Goal: Check status: Check status

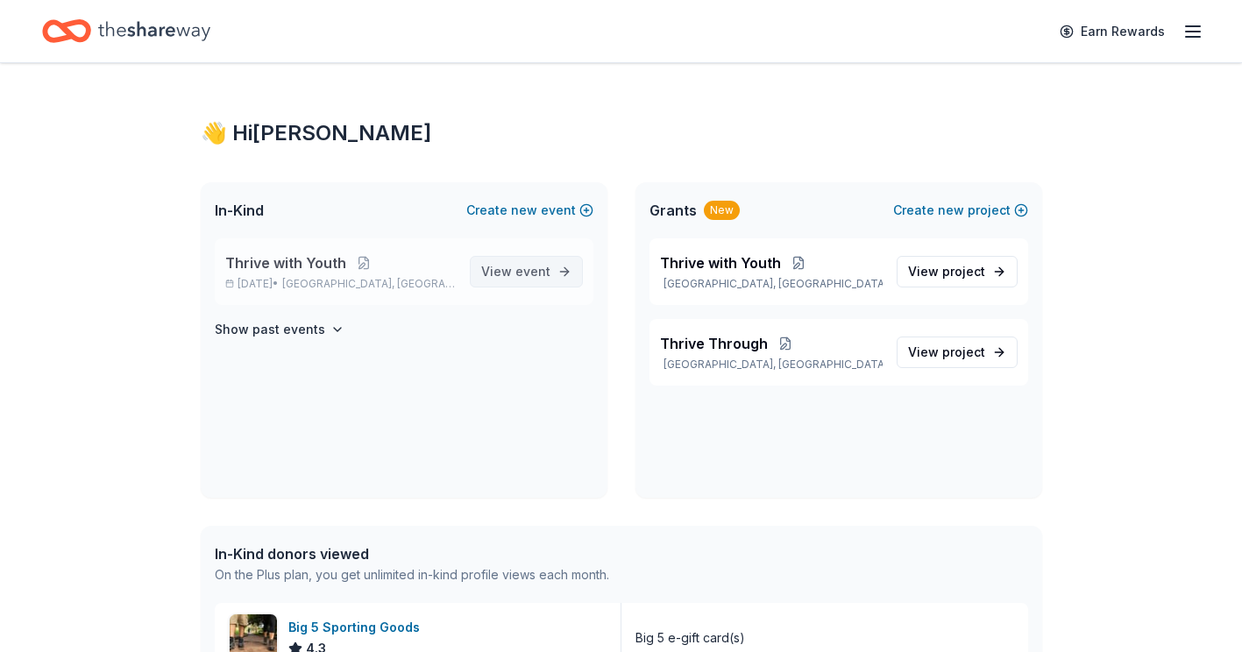
click at [520, 280] on span "View event" at bounding box center [515, 271] width 69 height 21
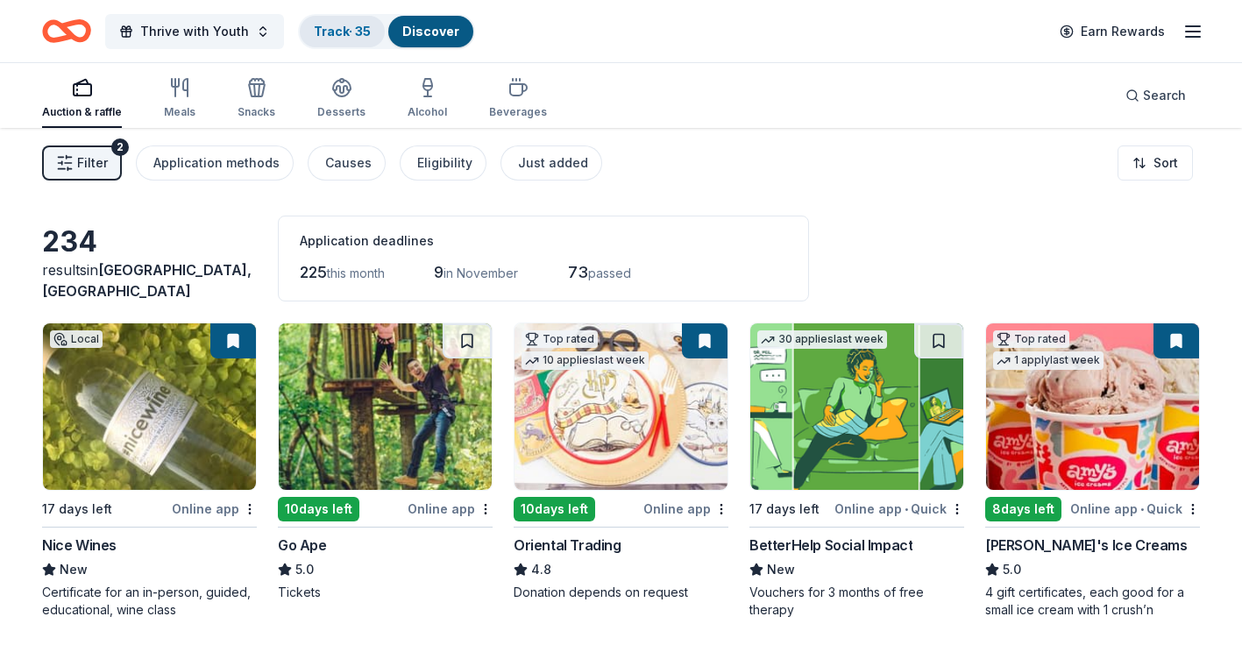
click at [350, 34] on link "Track · 35" at bounding box center [342, 31] width 57 height 15
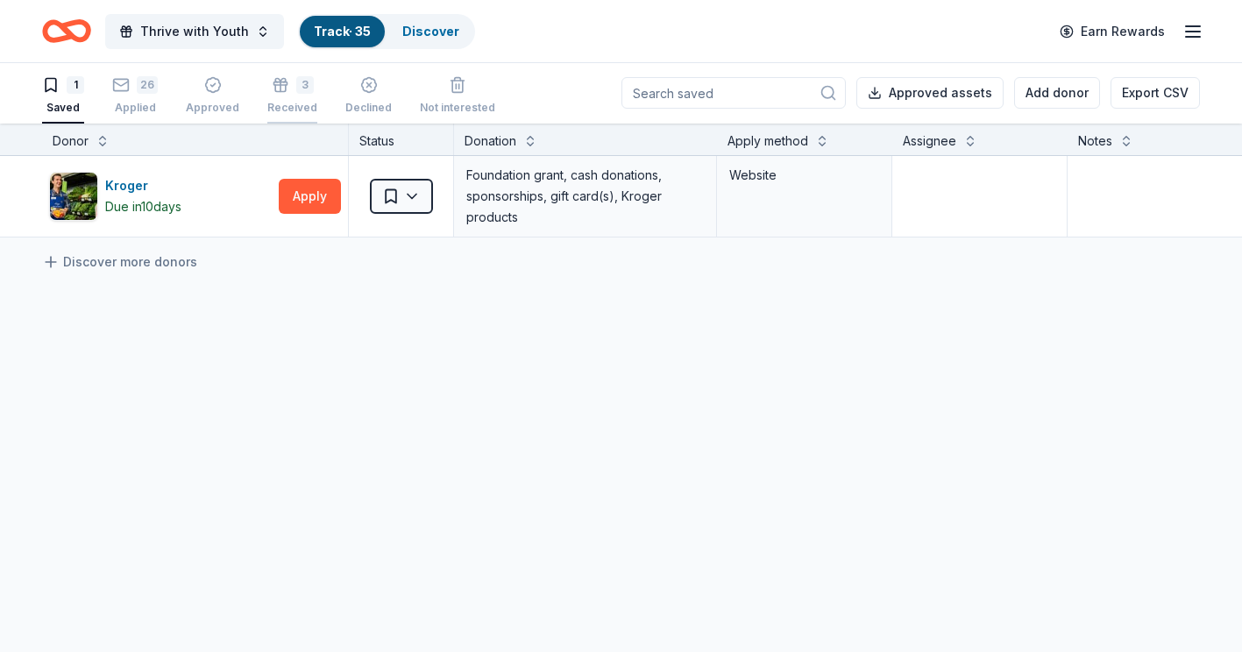
click at [296, 97] on div "3 Received" at bounding box center [292, 95] width 50 height 39
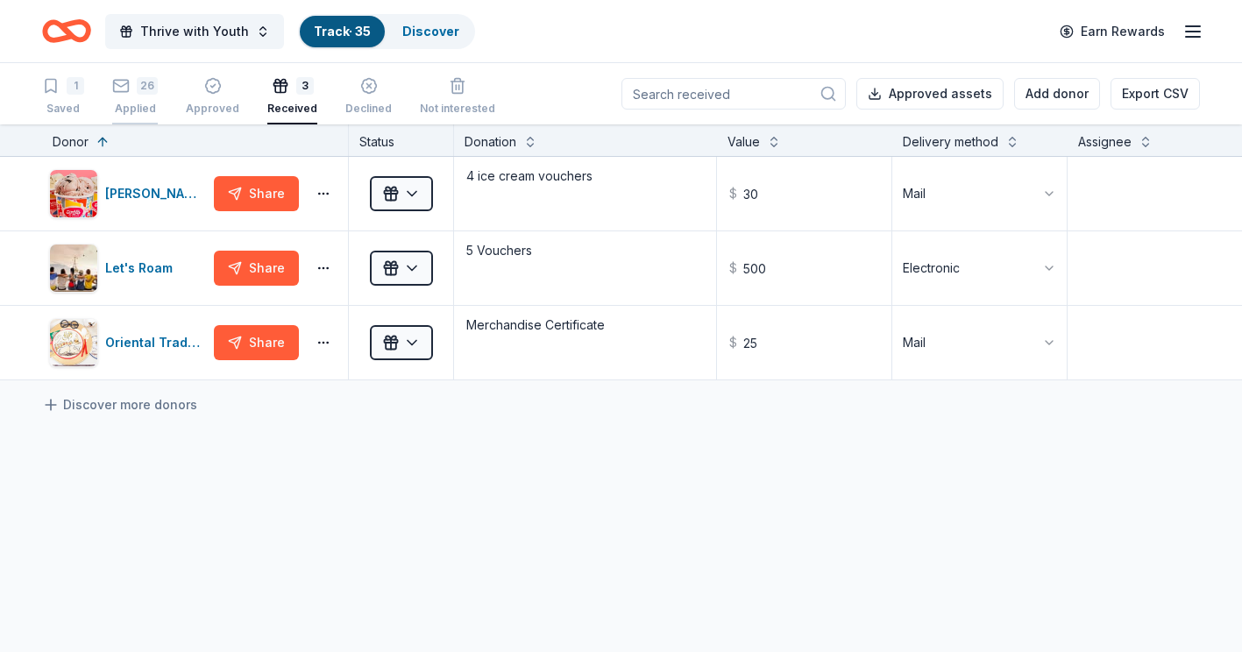
click at [117, 90] on icon "button" at bounding box center [121, 86] width 18 height 18
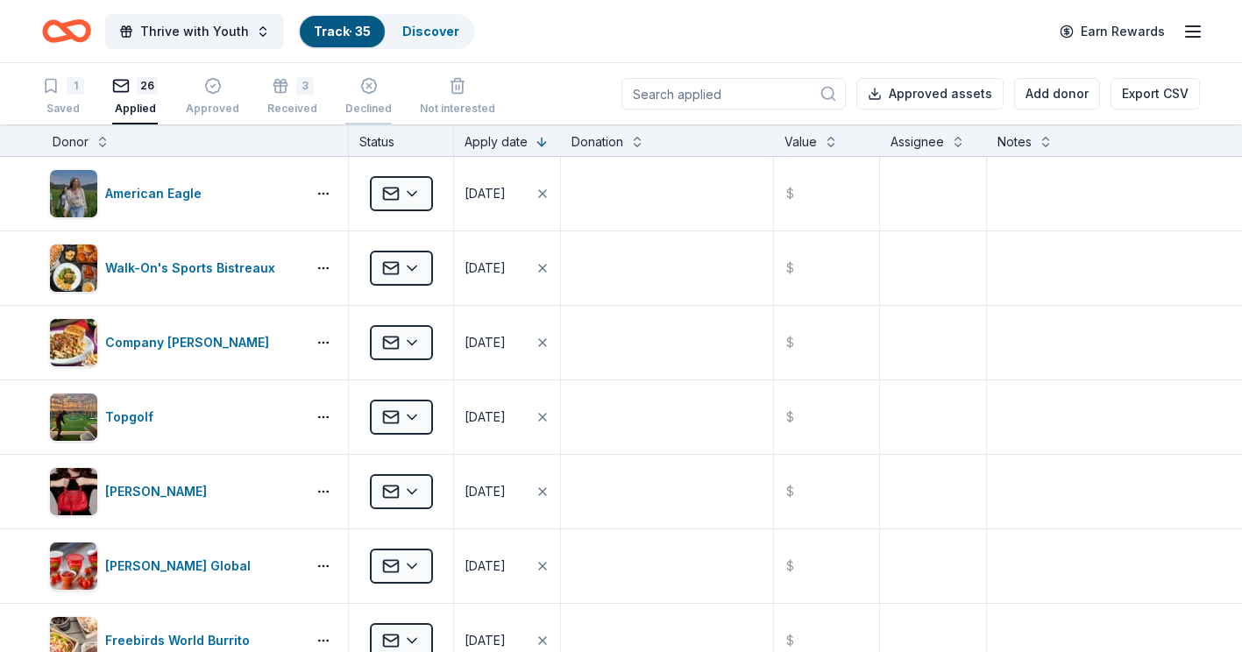
click at [360, 90] on icon "button" at bounding box center [369, 86] width 18 height 18
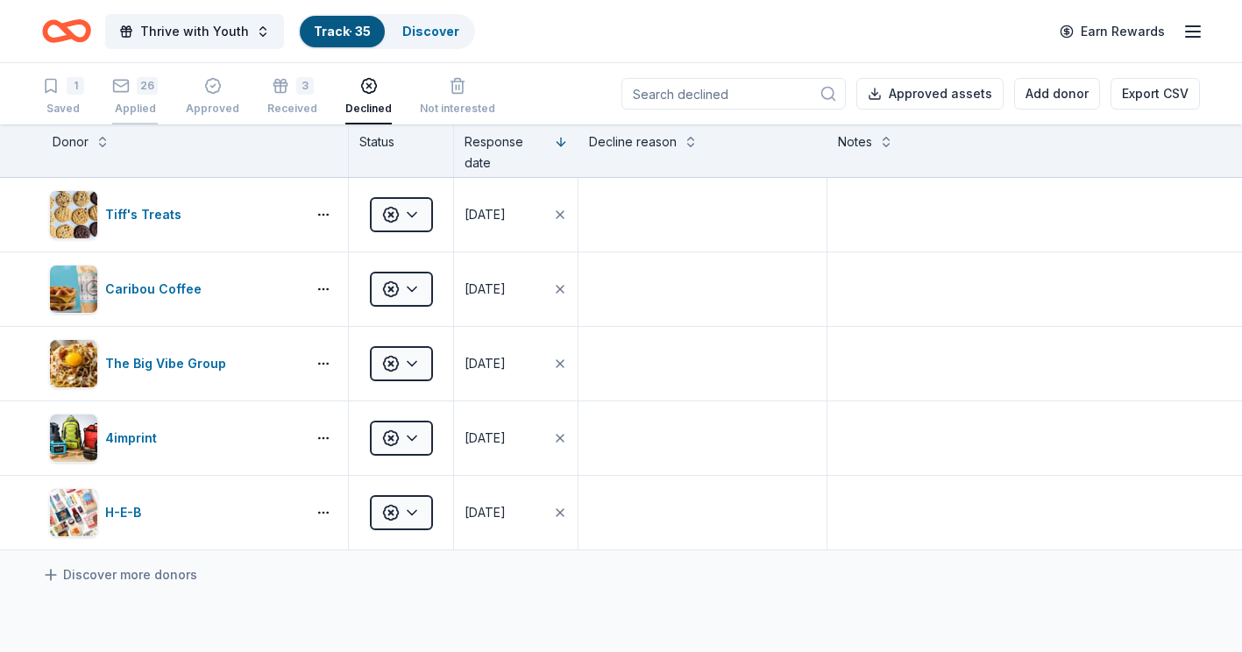
click at [147, 90] on div "26" at bounding box center [147, 86] width 21 height 18
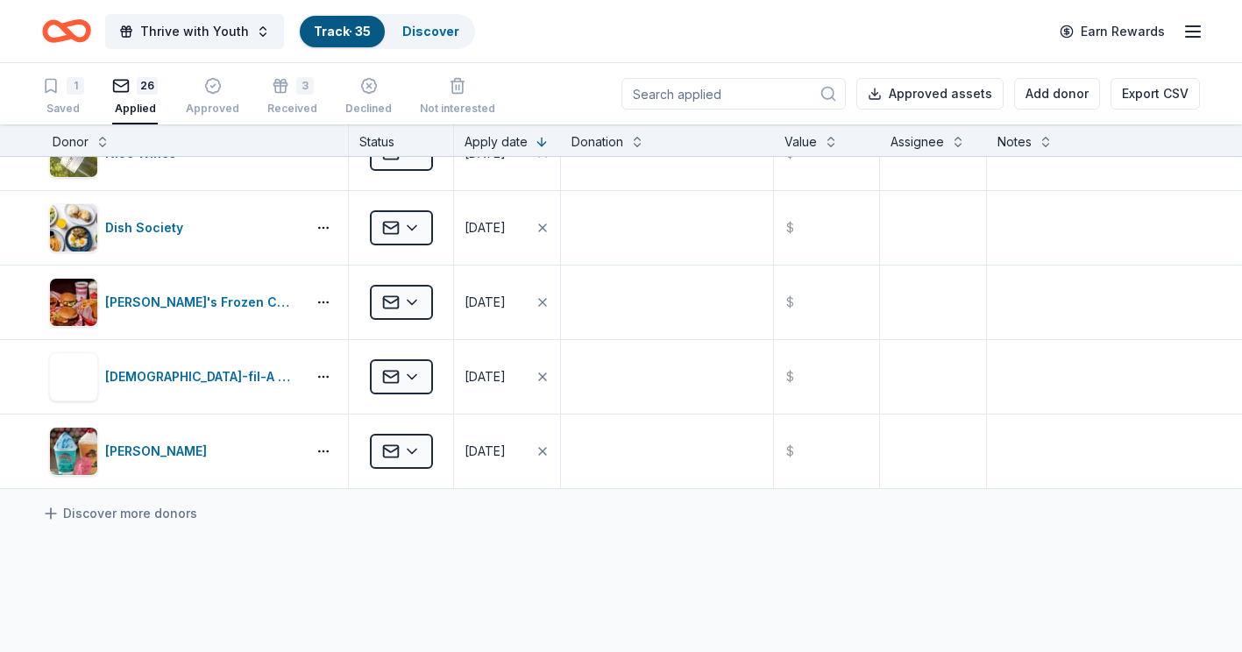
scroll to position [1770, 0]
